Goal: Task Accomplishment & Management: Complete application form

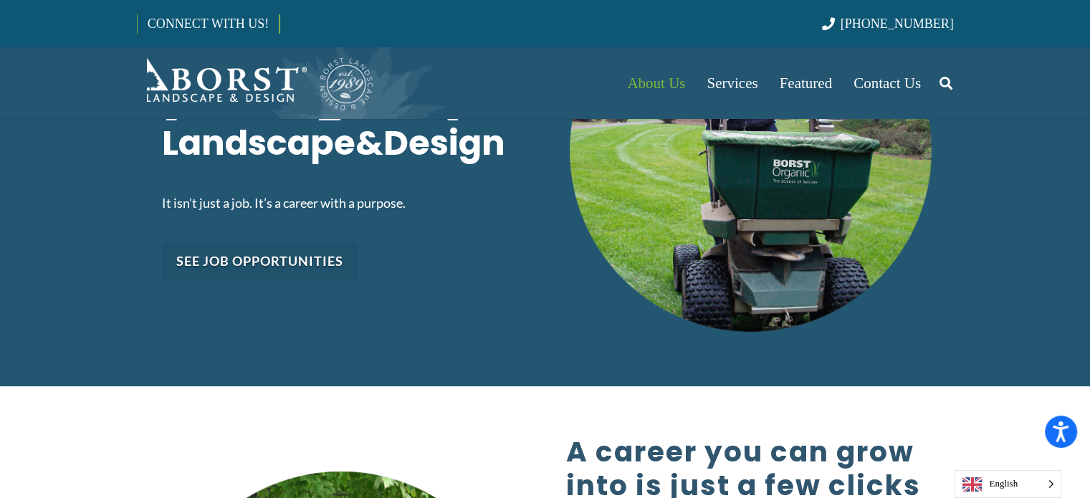
click at [287, 251] on link "See job opportunities" at bounding box center [260, 261] width 196 height 37
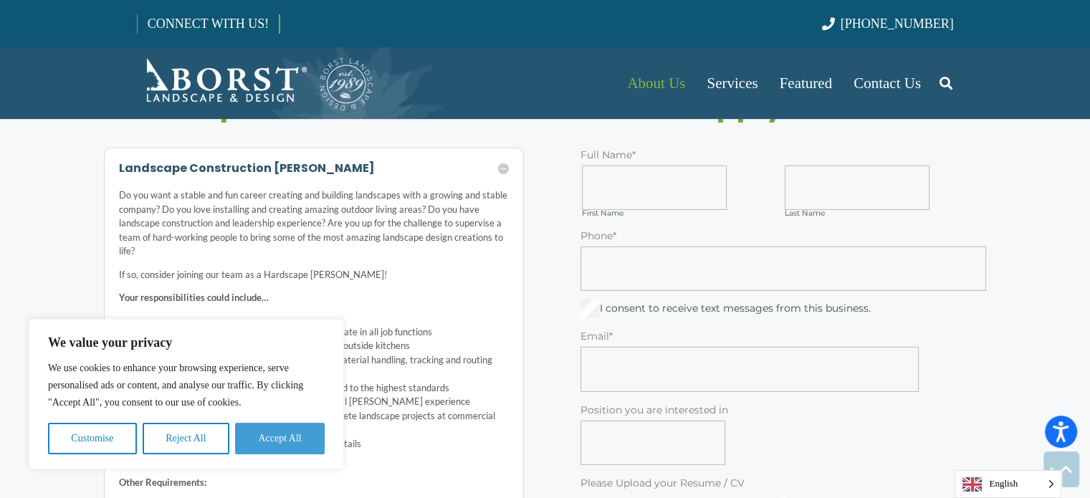
click at [264, 433] on button "Accept All" at bounding box center [280, 439] width 90 height 32
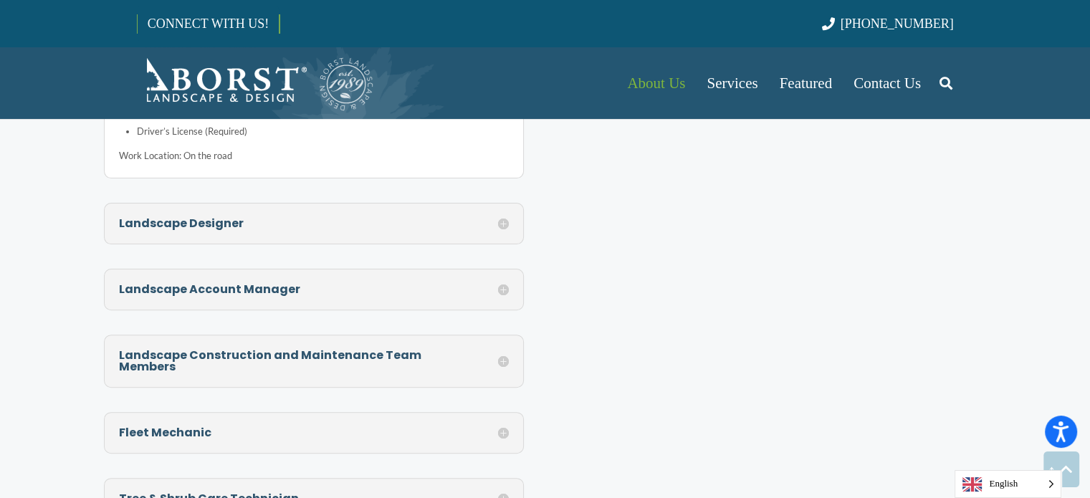
scroll to position [5844, 0]
click at [502, 348] on h5 "Landscape Construction and Maintenance Team Members" at bounding box center [314, 359] width 391 height 23
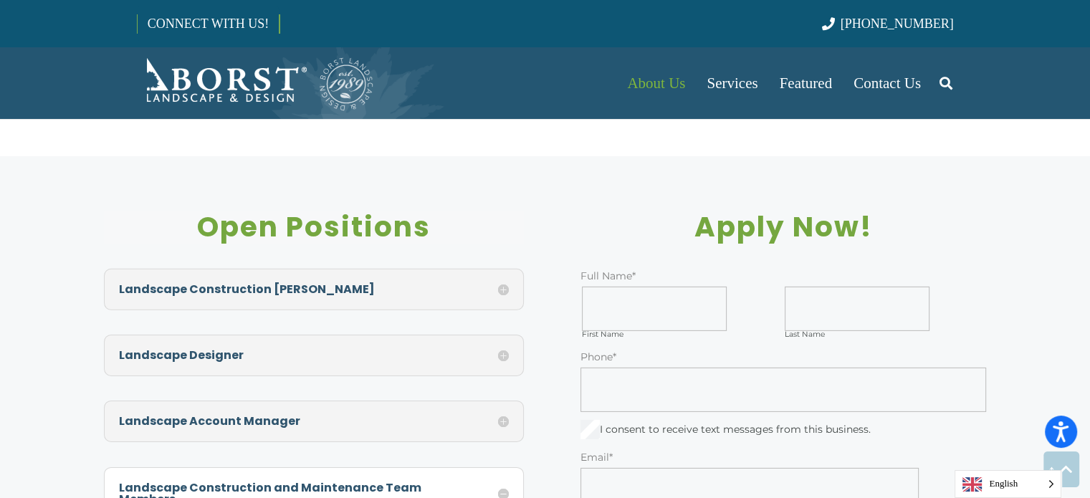
scroll to position [4447, 0]
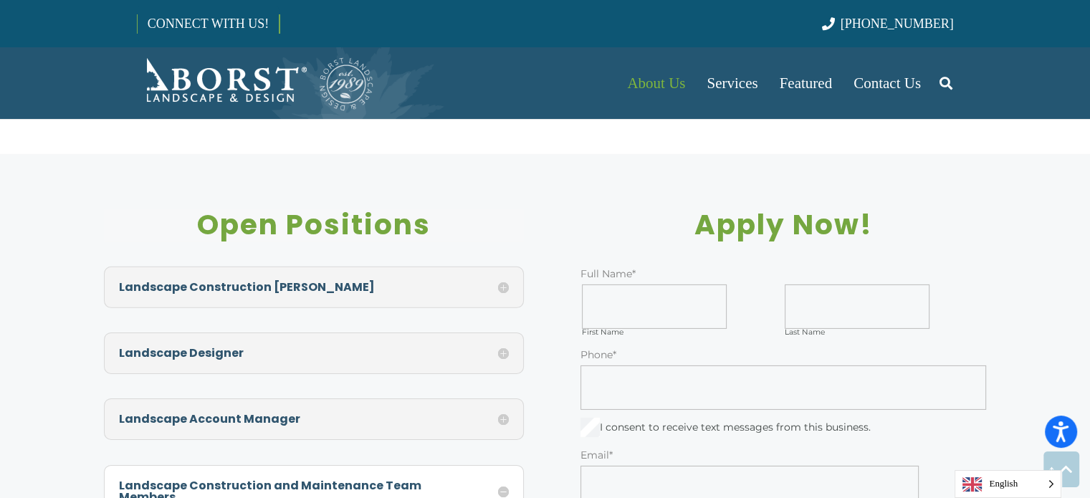
click at [602, 285] on input "First Name" at bounding box center [654, 307] width 145 height 44
type input "*"
type input "*****"
drag, startPoint x: 784, startPoint y: 272, endPoint x: 801, endPoint y: 270, distance: 18.2
click at [801, 285] on div "Last Name" at bounding box center [884, 311] width 201 height 52
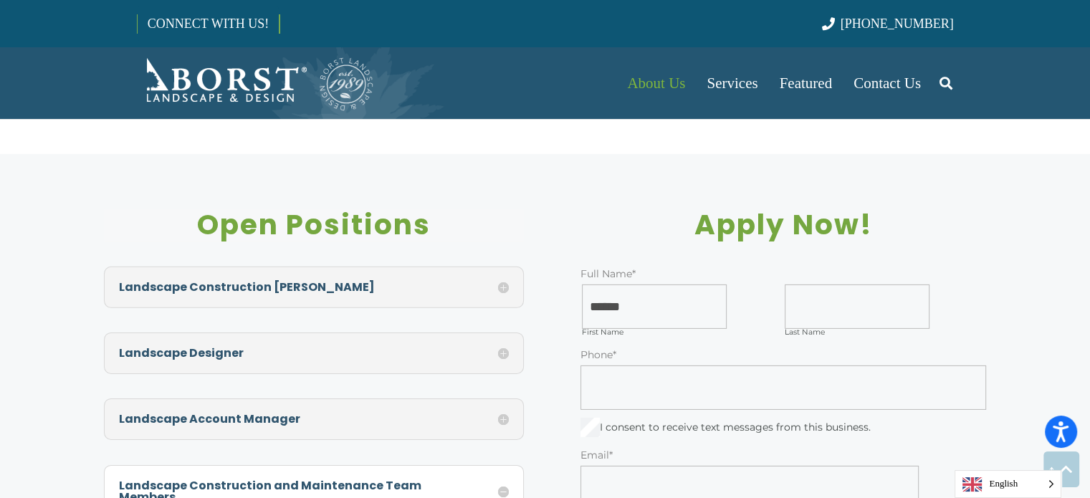
click at [801, 285] on input "Last Name" at bounding box center [857, 307] width 145 height 44
type input "*****"
click at [743, 366] on input "Phone *" at bounding box center [784, 388] width 406 height 44
click at [658, 466] on input "Email *" at bounding box center [750, 488] width 338 height 44
type input "**********"
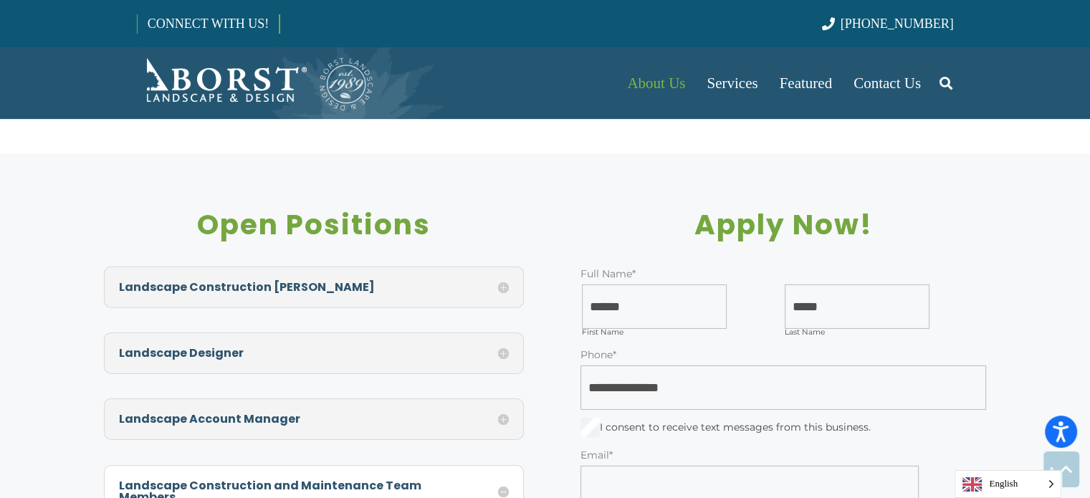
type input "**********"
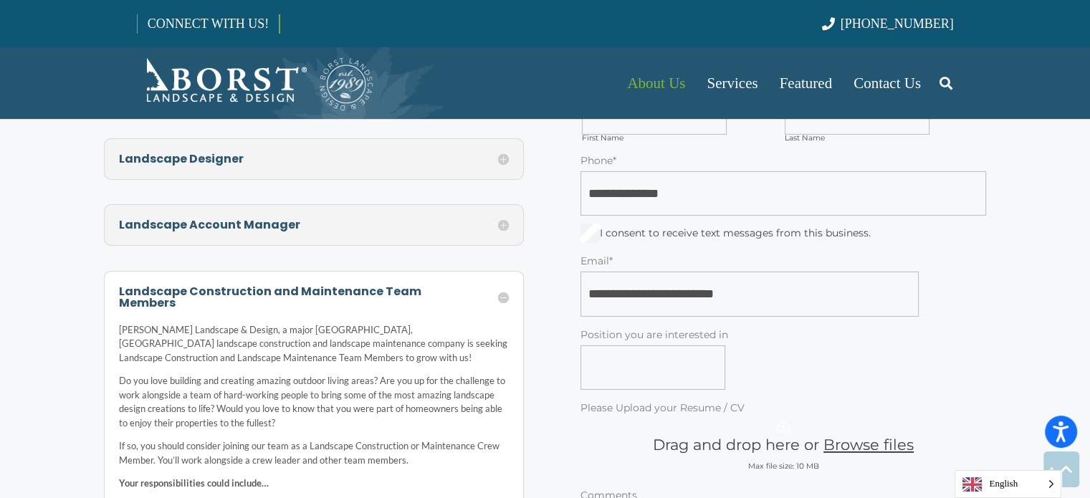
scroll to position [4642, 0]
click at [674, 345] on input "Position you are interested in" at bounding box center [653, 367] width 145 height 44
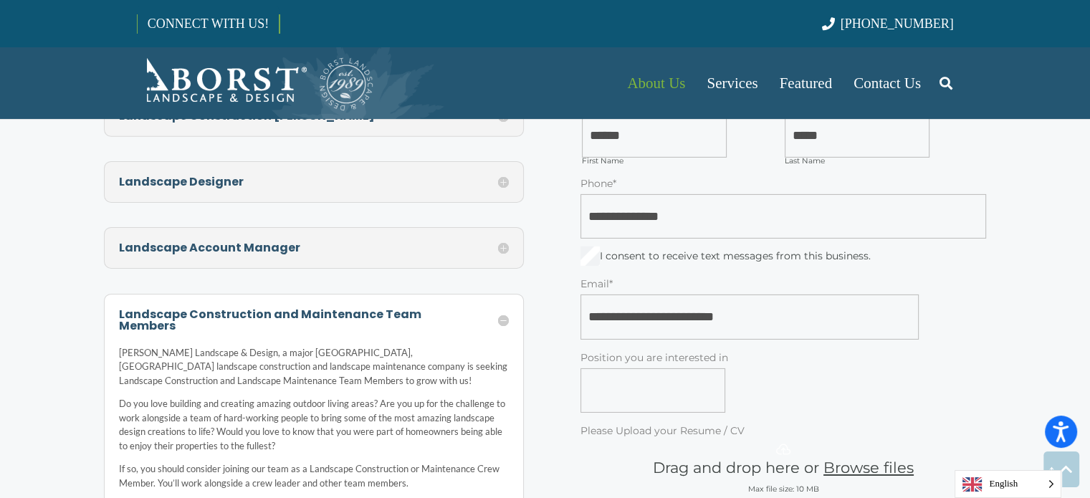
scroll to position [4618, 0]
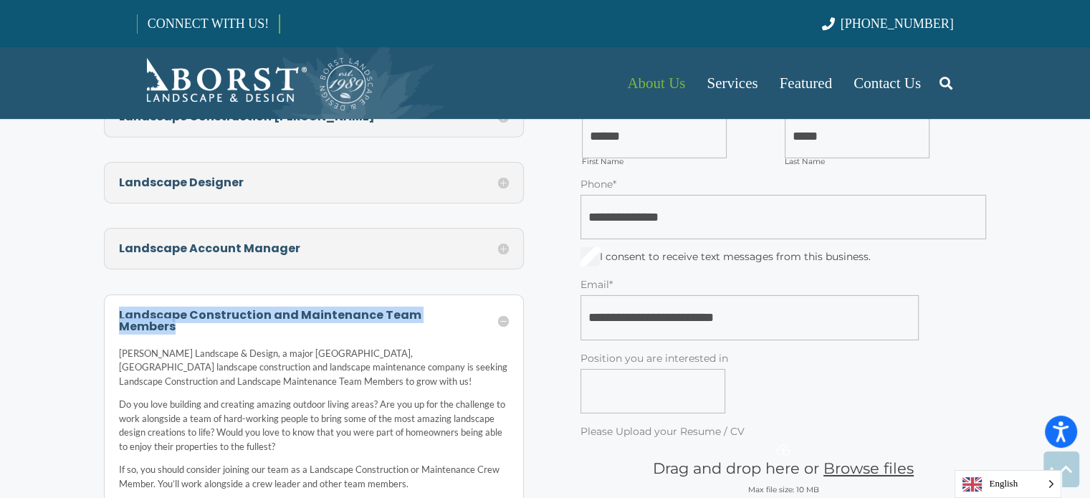
drag, startPoint x: 116, startPoint y: 277, endPoint x: 469, endPoint y: 275, distance: 352.7
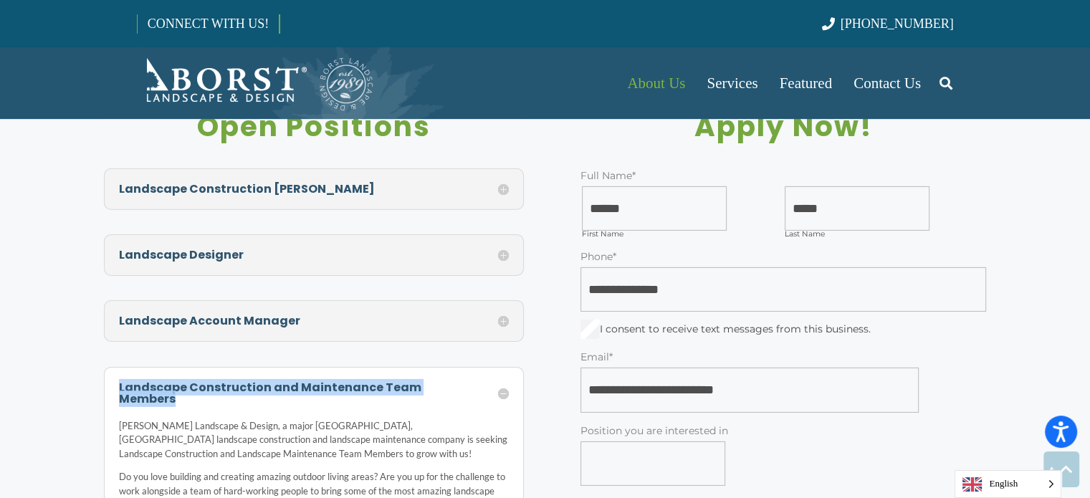
scroll to position [4542, 0]
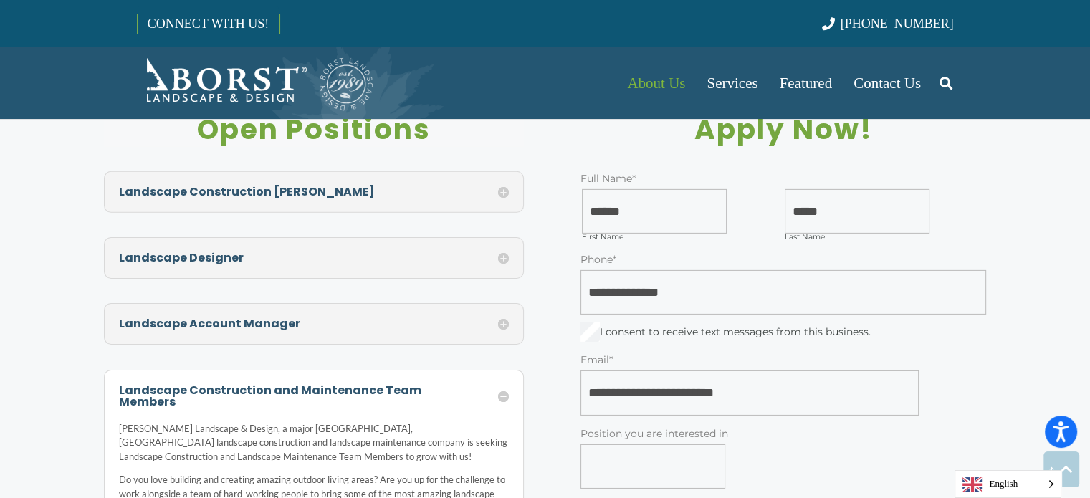
click at [502, 252] on h5 "Landscape Designer" at bounding box center [314, 257] width 391 height 11
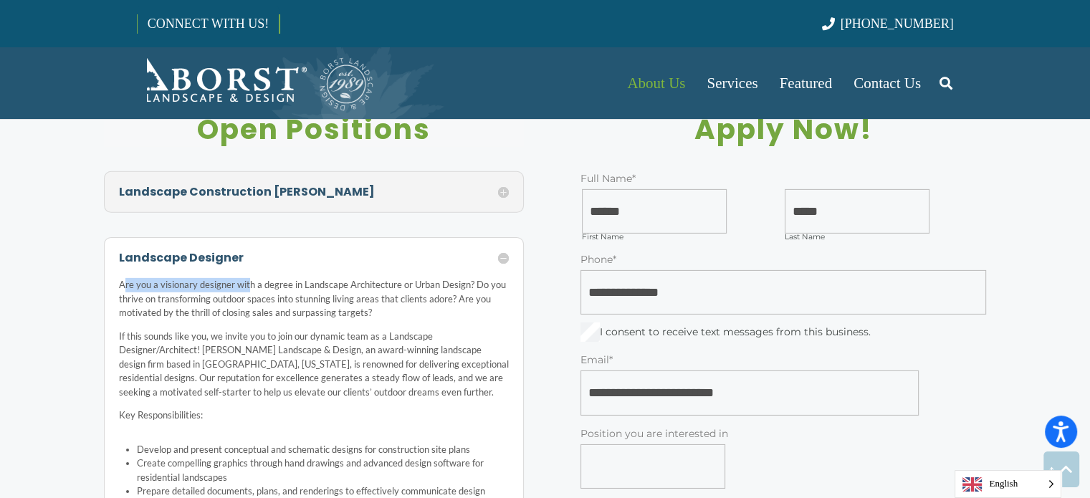
drag, startPoint x: 249, startPoint y: 230, endPoint x: 124, endPoint y: 234, distance: 125.5
click at [222, 252] on h5 "Landscape Designer" at bounding box center [314, 257] width 391 height 11
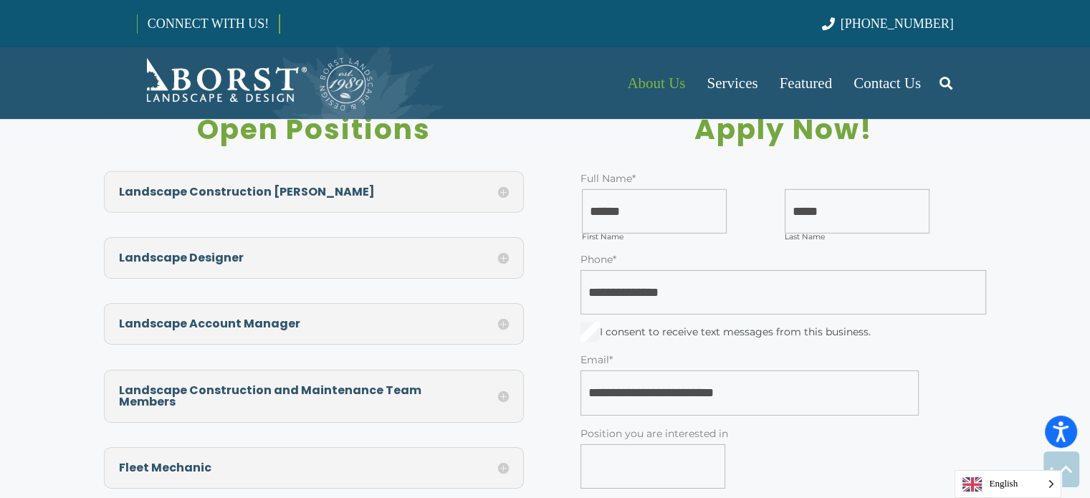
click at [253, 237] on div "Landscape Designer Are you a visionary designer with a degree in Landscape Arch…" at bounding box center [314, 258] width 421 height 42
click at [504, 252] on h5 "Landscape Designer" at bounding box center [314, 257] width 391 height 11
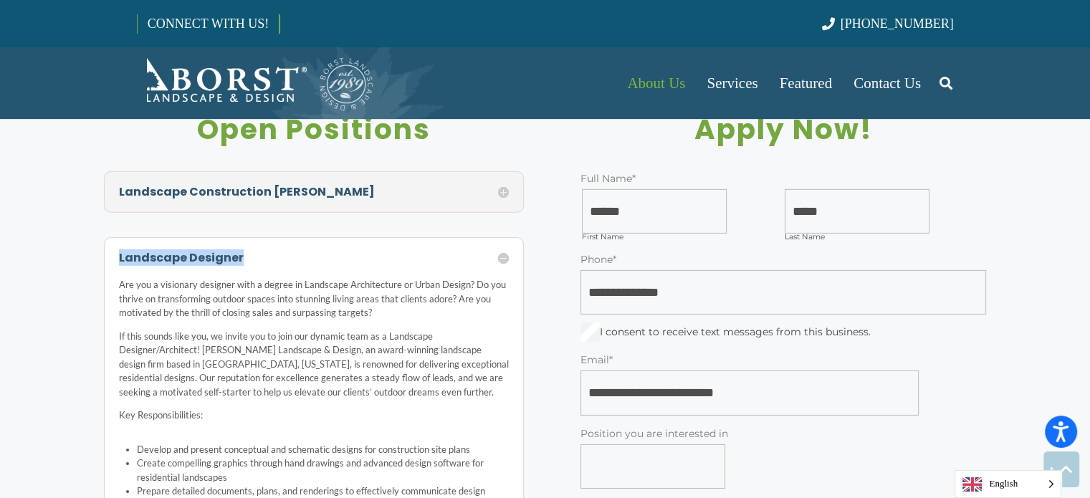
drag, startPoint x: 254, startPoint y: 222, endPoint x: 108, endPoint y: 225, distance: 146.3
copy h5 "Landscape Designer"
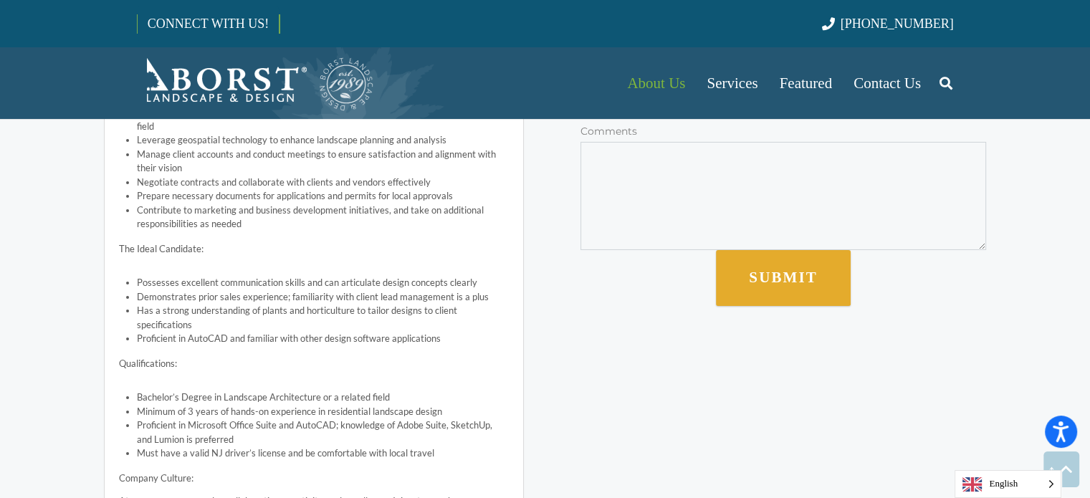
scroll to position [5000, 0]
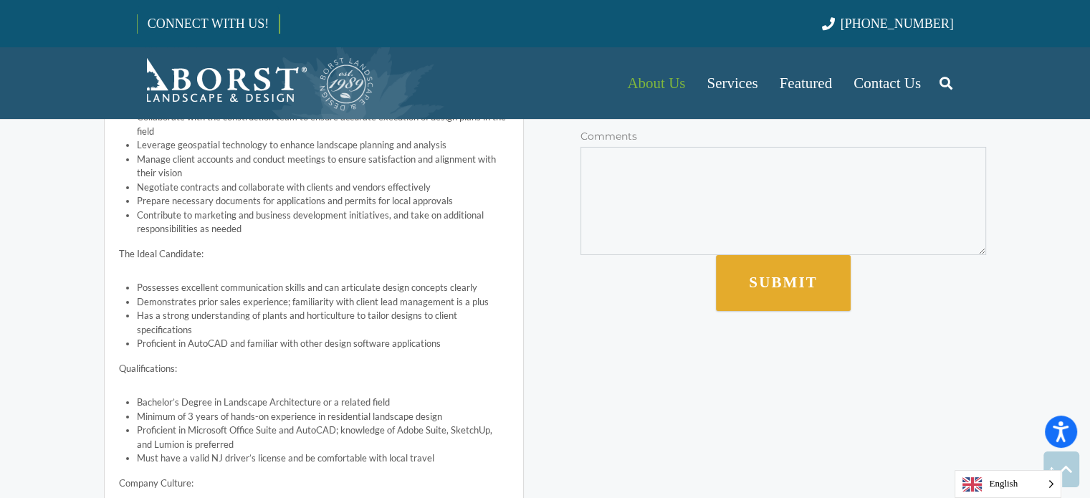
click at [733, 174] on textarea "Comments" at bounding box center [784, 201] width 406 height 108
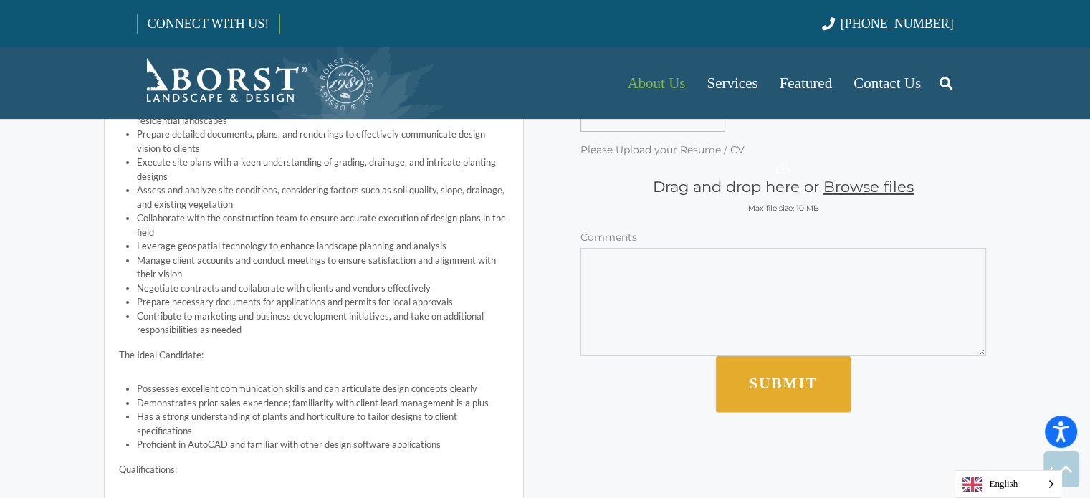
scroll to position [4896, 0]
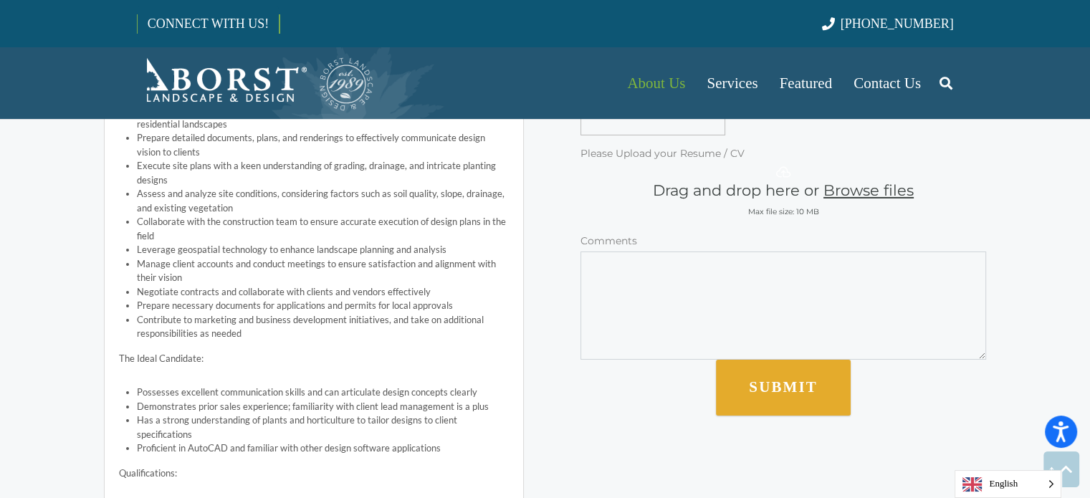
paste textarea "**********"
type textarea "**********"
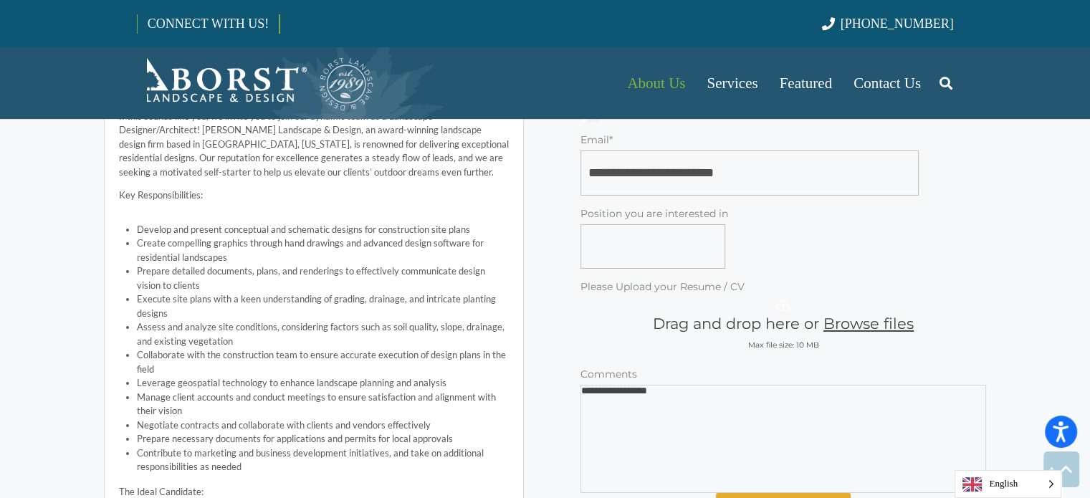
scroll to position [4762, 0]
drag, startPoint x: 695, startPoint y: 361, endPoint x: 534, endPoint y: 356, distance: 160.6
click at [653, 226] on input "Position you are interested in" at bounding box center [653, 247] width 145 height 44
paste input "**********"
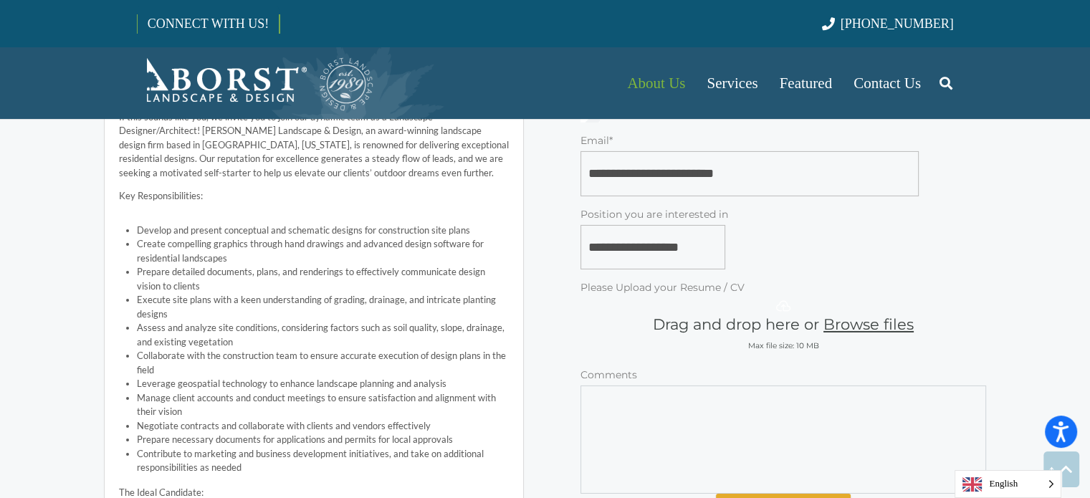
type input "**********"
click at [869, 314] on button "Browse files" at bounding box center [869, 325] width 90 height 22
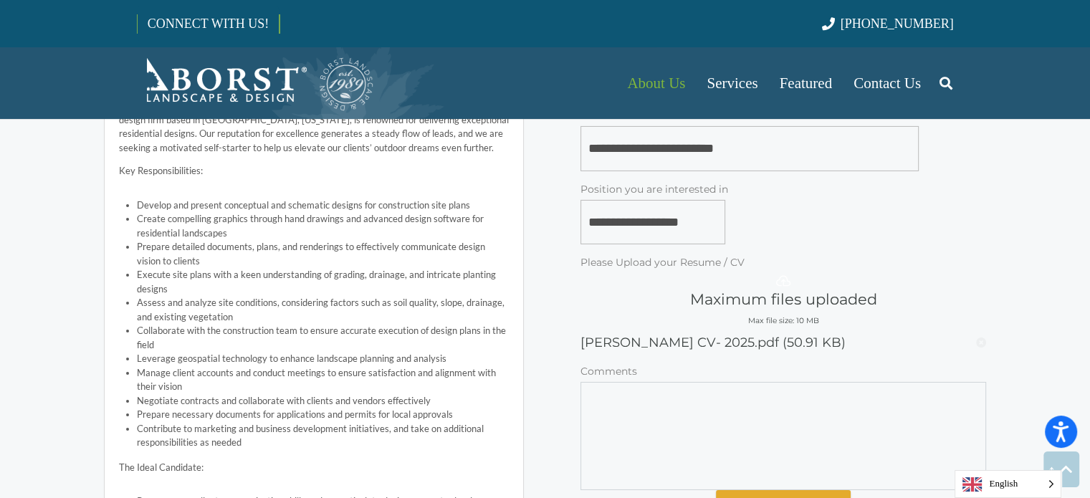
scroll to position [4782, 0]
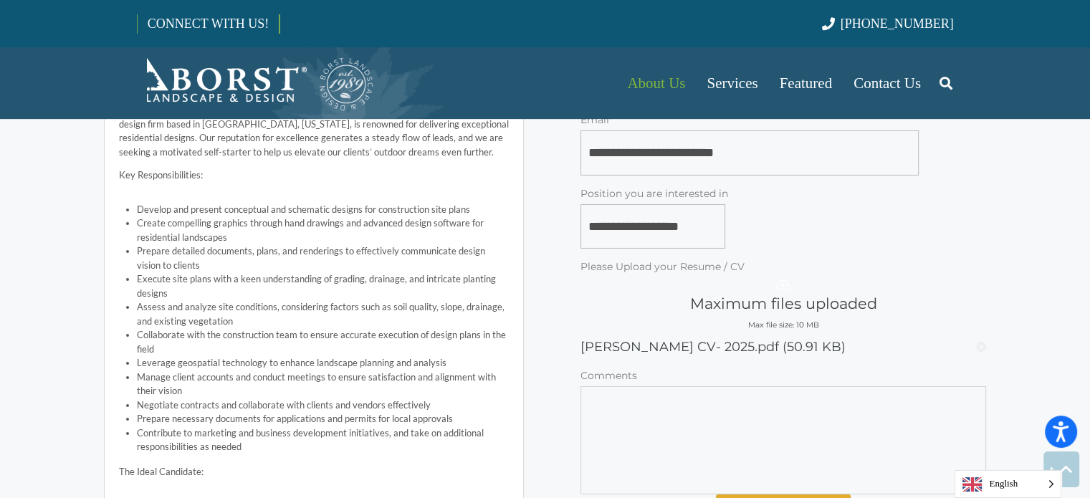
click at [848, 293] on div "Maximum files uploaded" at bounding box center [783, 304] width 187 height 22
click at [806, 336] on div "[PERSON_NAME] CV- 2025.pdf (50.91 KB)" at bounding box center [764, 347] width 366 height 22
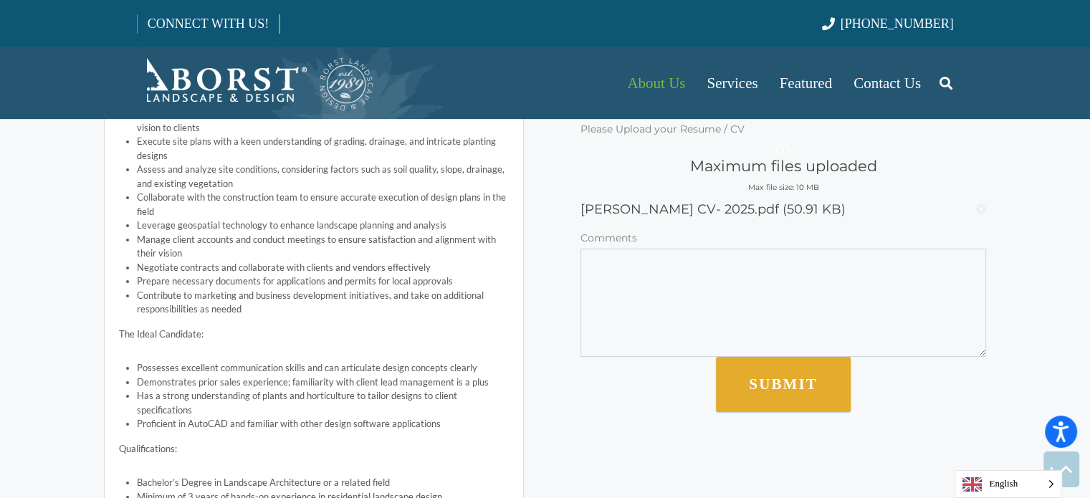
scroll to position [4916, 0]
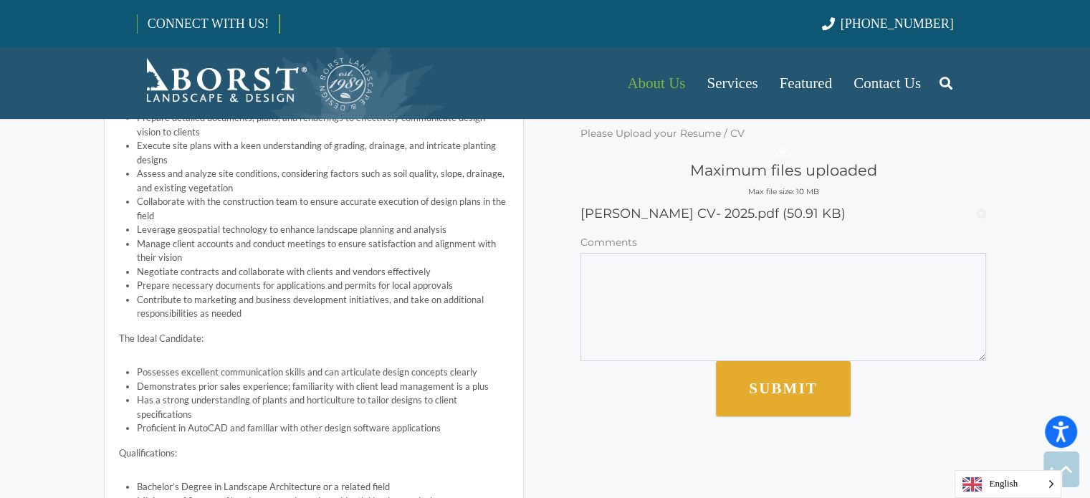
click at [765, 367] on button "SUBMIT" at bounding box center [783, 388] width 134 height 55
